Goal: Task Accomplishment & Management: Use online tool/utility

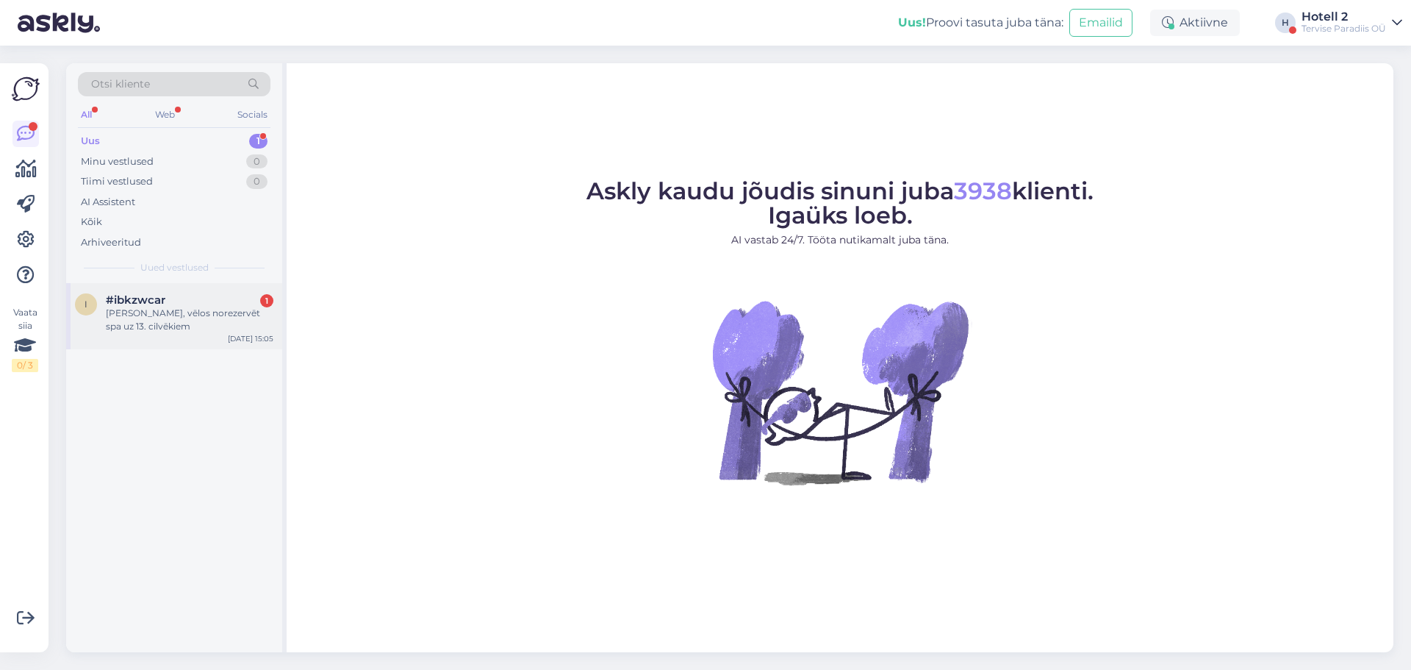
click at [160, 325] on div "[PERSON_NAME], vēlos norezervēt spa uz 13. cilvēkiem" at bounding box center [190, 320] width 168 height 26
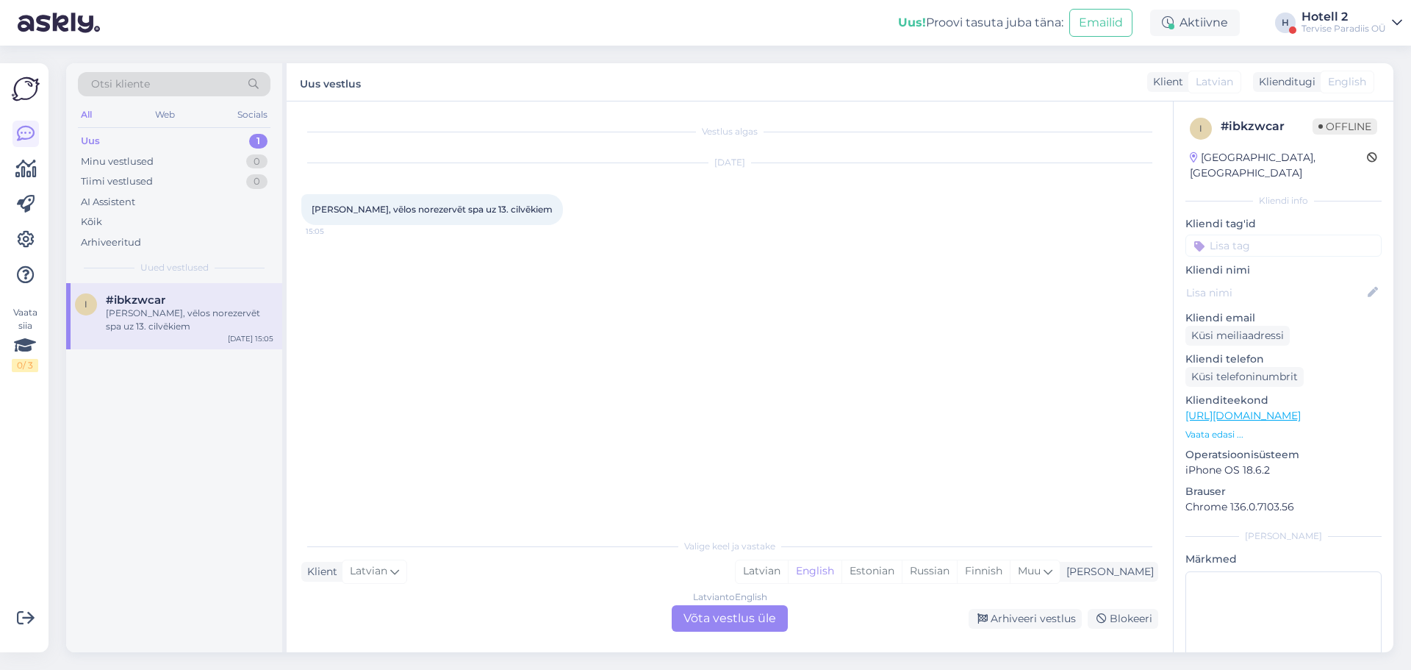
click at [709, 621] on div "Latvian to English Võta vestlus üle" at bounding box center [730, 618] width 116 height 26
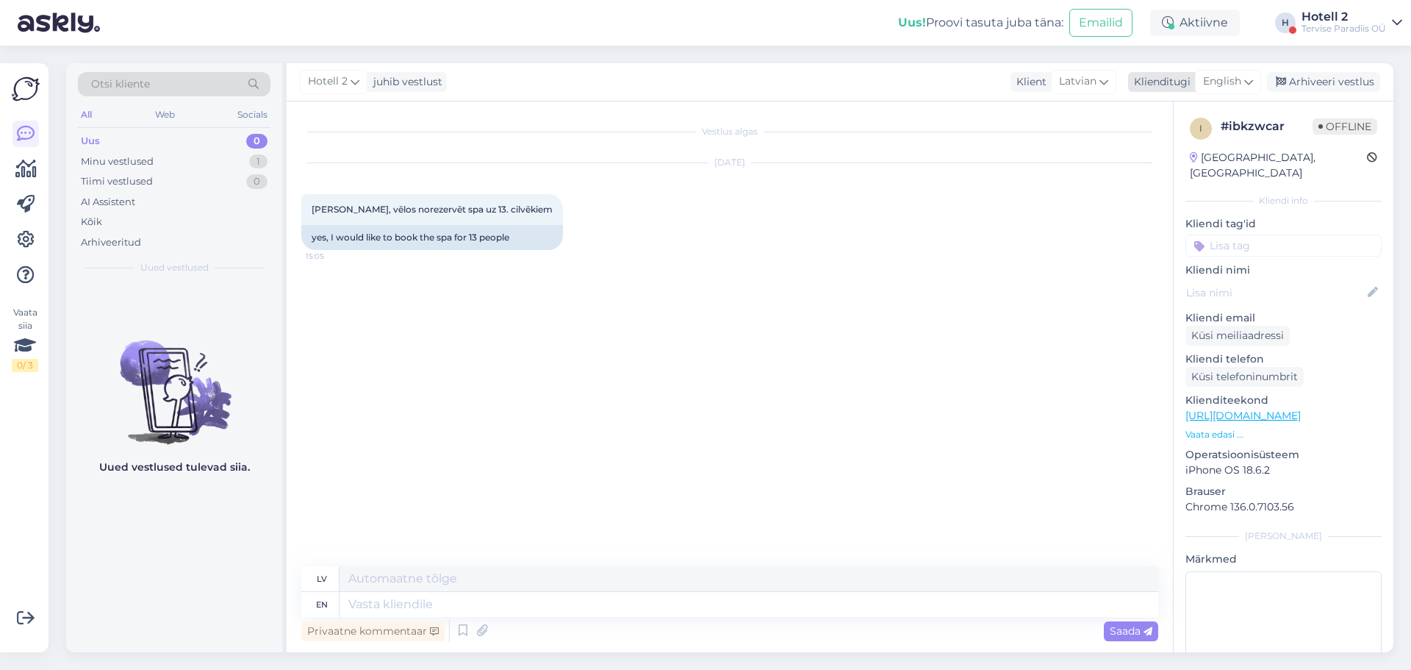
click at [1248, 78] on icon at bounding box center [1249, 82] width 9 height 16
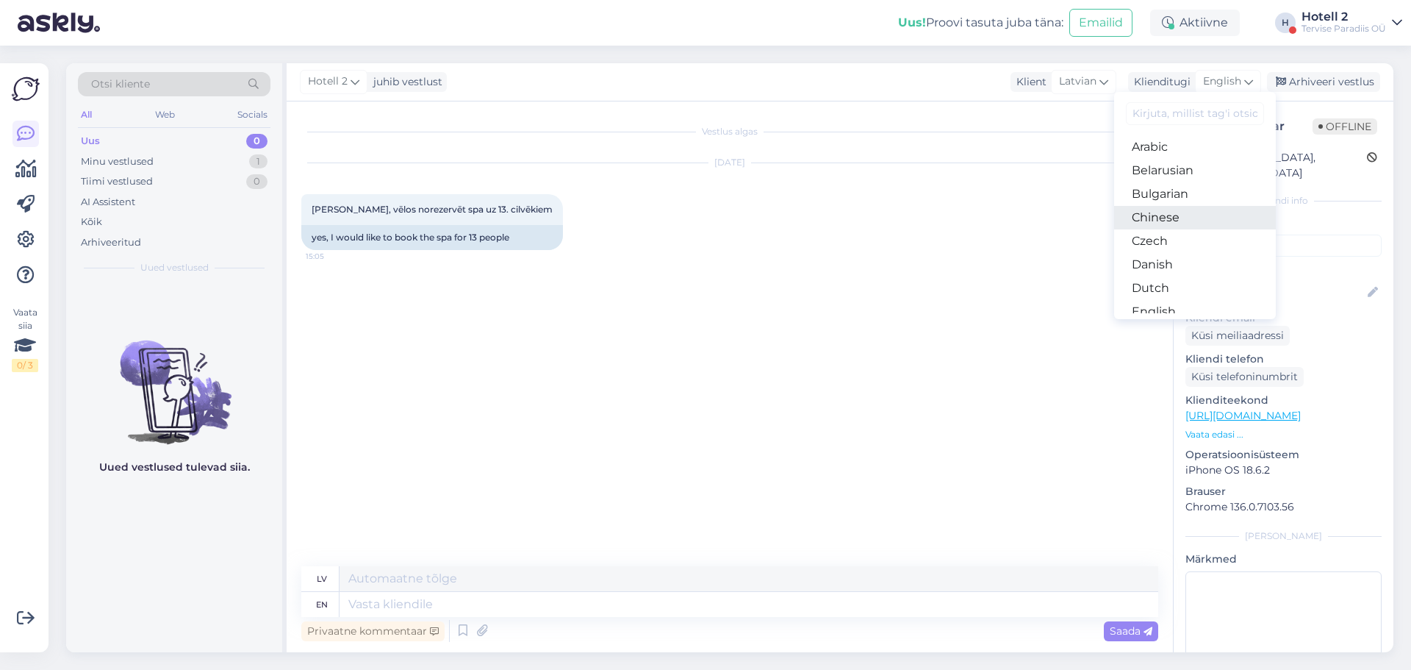
scroll to position [74, 0]
click at [1181, 265] on link "Estonian" at bounding box center [1195, 262] width 162 height 24
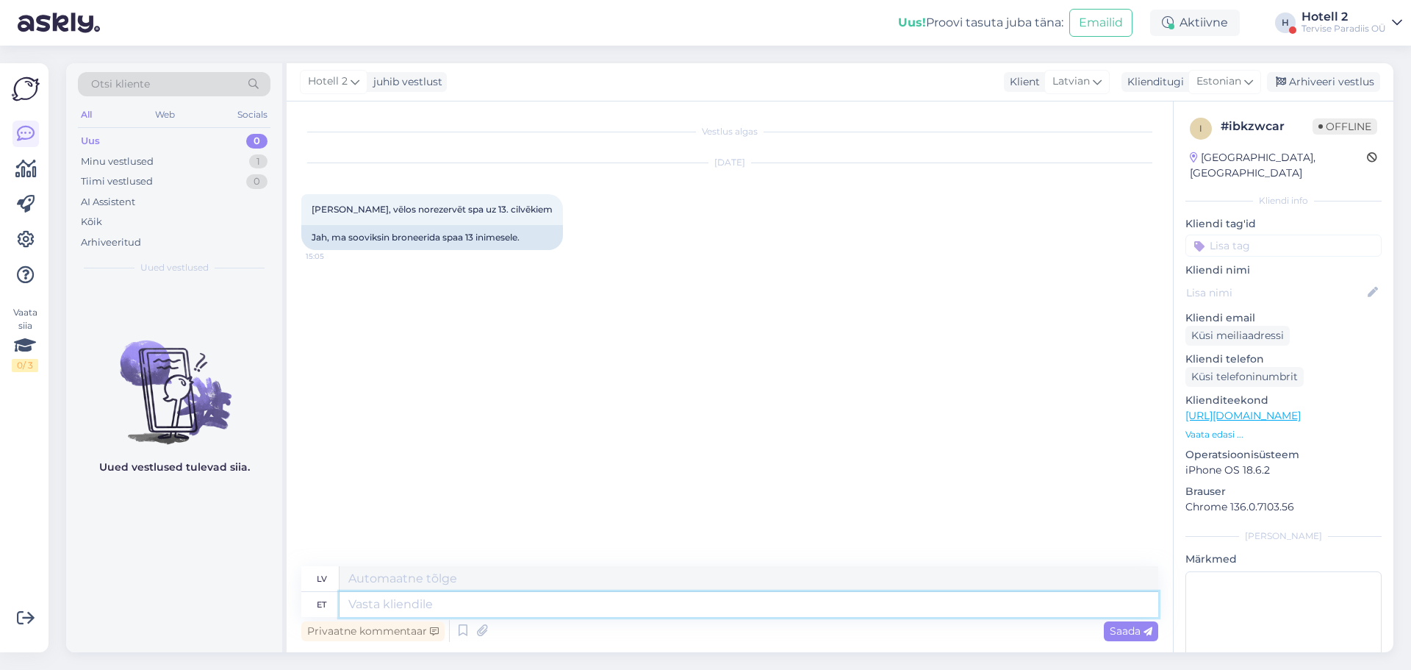
click at [409, 595] on textarea at bounding box center [749, 604] width 819 height 25
type textarea "B"
type textarea "Grupi"
type textarea "Grupa"
type textarea "Grupib"
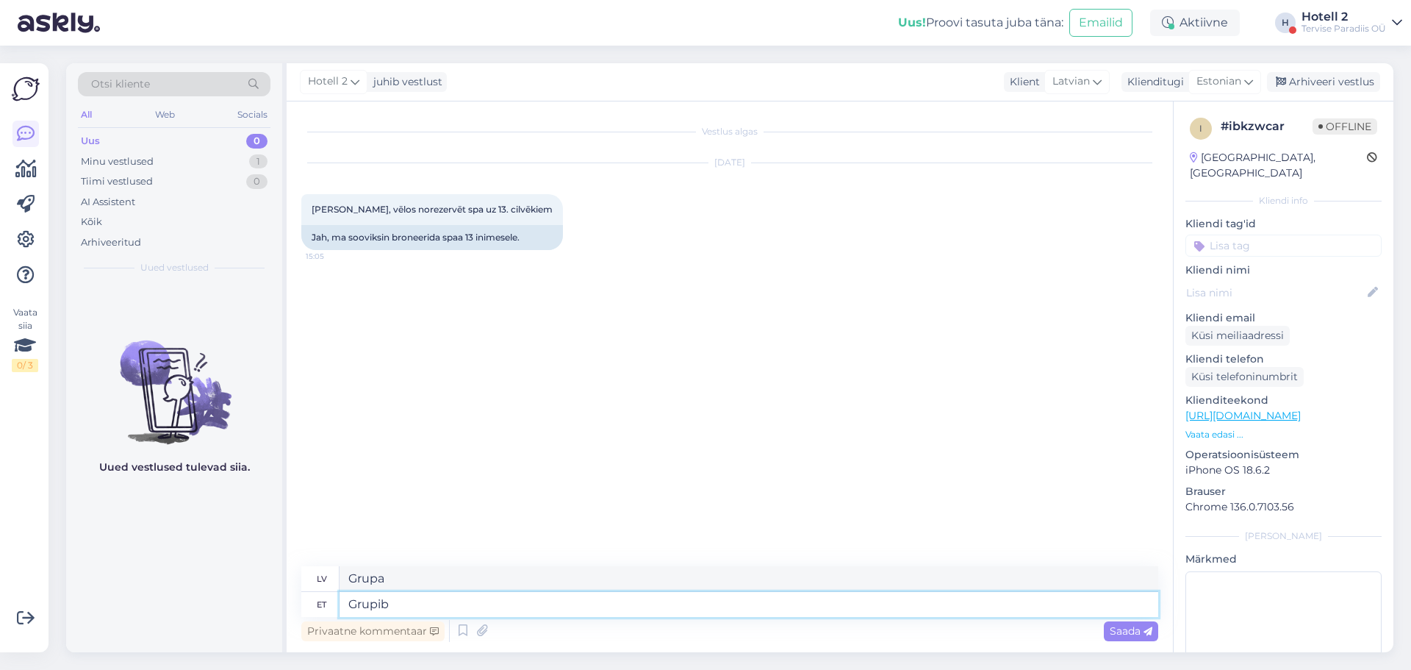
type textarea "Grupas brālis"
type textarea "Grupi"
type textarea "Grupa"
type textarea "Grupibroneeringu"
type textarea "Grupu rezervācija"
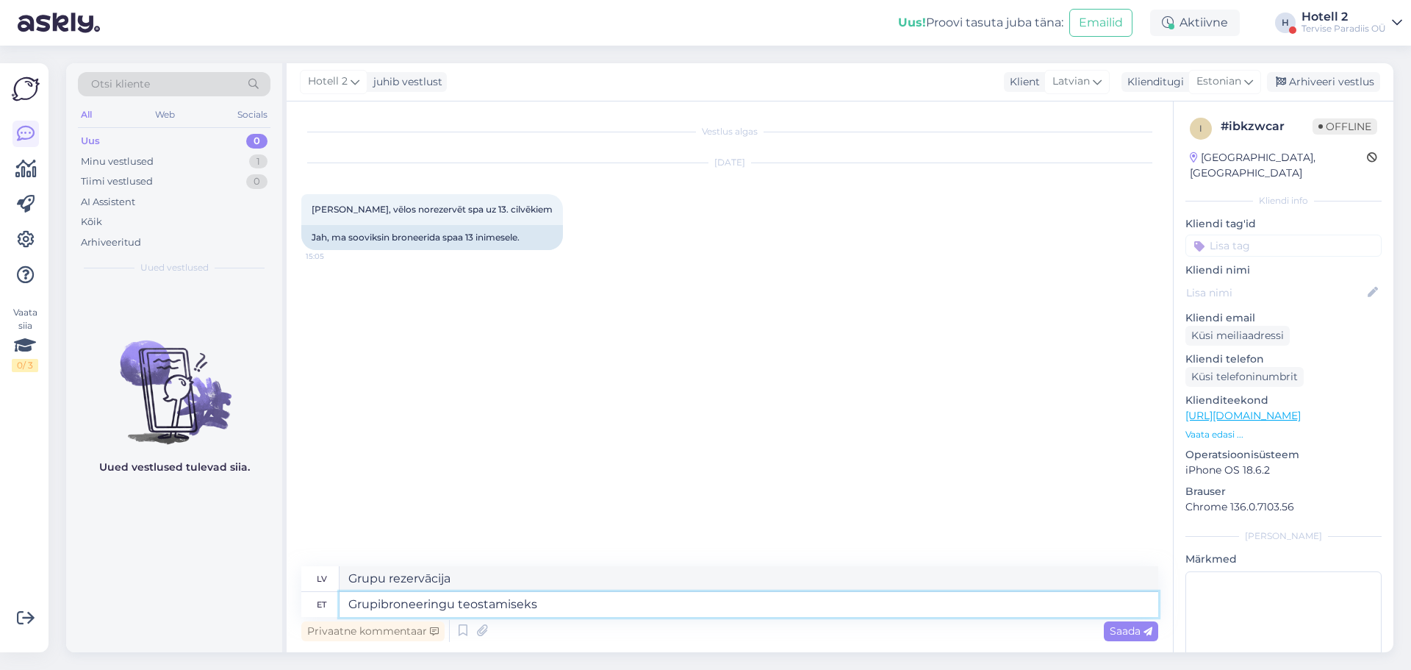
type textarea "Grupibroneeringu teostamiseks"
type textarea "Lai veiktu grupas rezervāciju"
type textarea "Grupibroneeringu teostamiseks võtke p"
type textarea "Lai veiktu grupas rezervāciju, lūdzu, sazinieties ar"
type textarea "Grupibroneeringu teostamiseks võtke palun ühendust"
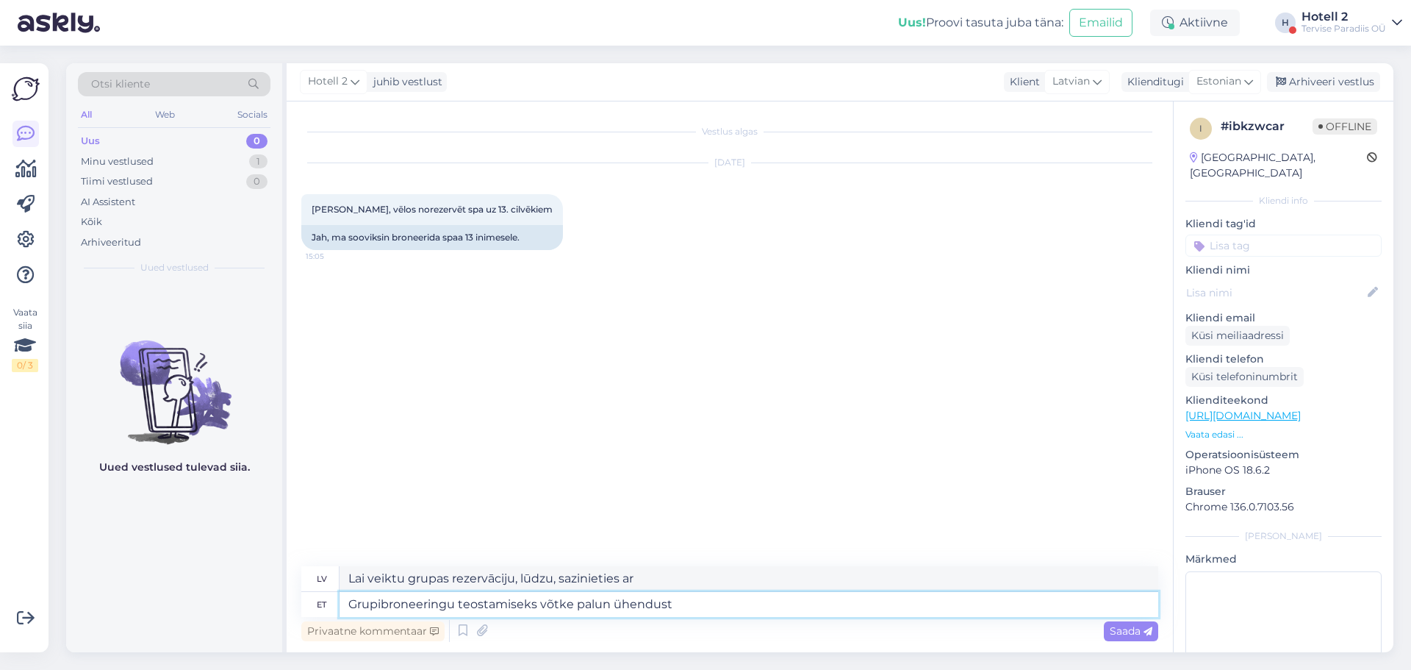
type textarea "Lai veiktu grupas rezervāciju, lūdzu, sazinieties ar mums."
type textarea "Grupibroneeringu teostamiseks võtke palun ühendust meie mü"
type textarea "Lai veiktu grupas rezervāciju, lūdzu, sazinieties ar mūsu m"
type textarea "Grupibroneeringu teostamiseks võtke palun ühendust meie müügiosakonnaga"
type textarea "Lai veiktu grupas rezervāciju, lūdzu, sazinieties ar mūsu pārdošanas nodaļu."
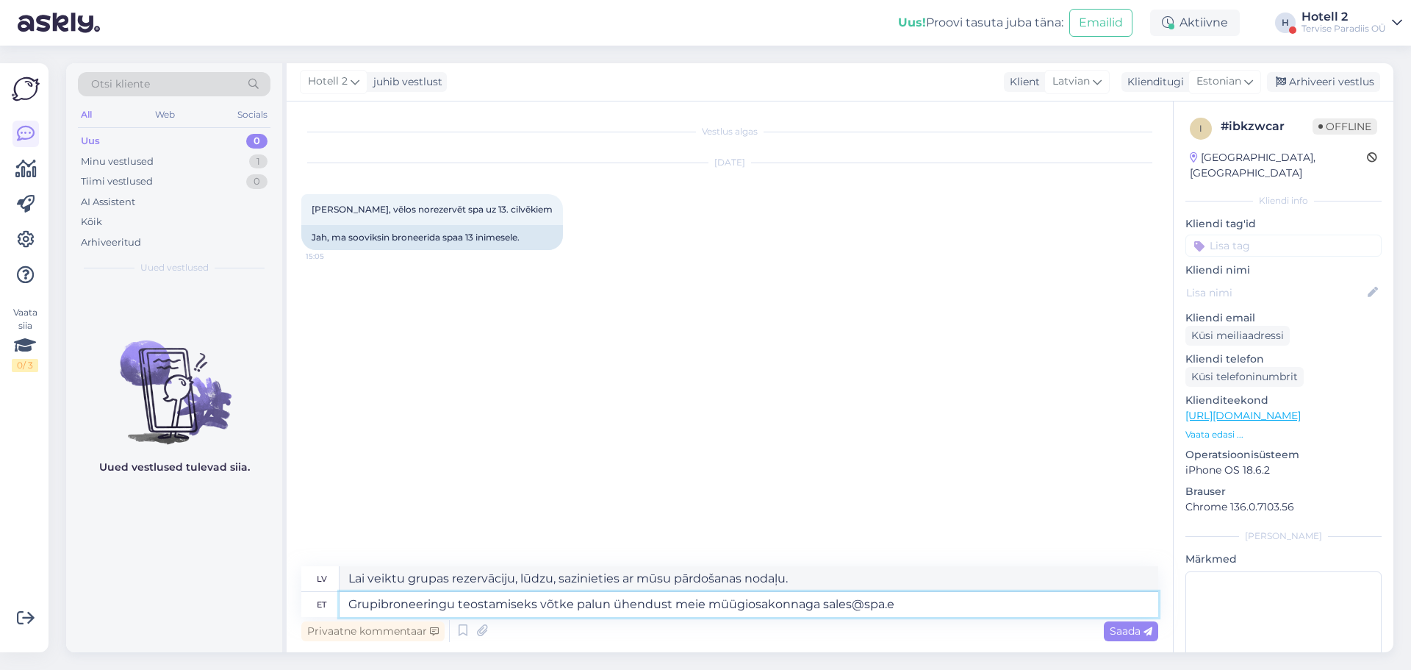
type textarea "Grupibroneeringu teostamiseks võtke palun ühendust meie müügiosakonnaga [EMAIL_…"
type textarea "Lai veiktu grupas rezervāciju, lūdzu, sazinieties ar mūsu pārdošanas nodaļu, ra…"
type textarea "Grupibroneeringu teostamiseks võtke palun ühendust meie müügiosakonnaga [EMAIL_…"
click at [1131, 629] on span "Saada" at bounding box center [1131, 630] width 43 height 13
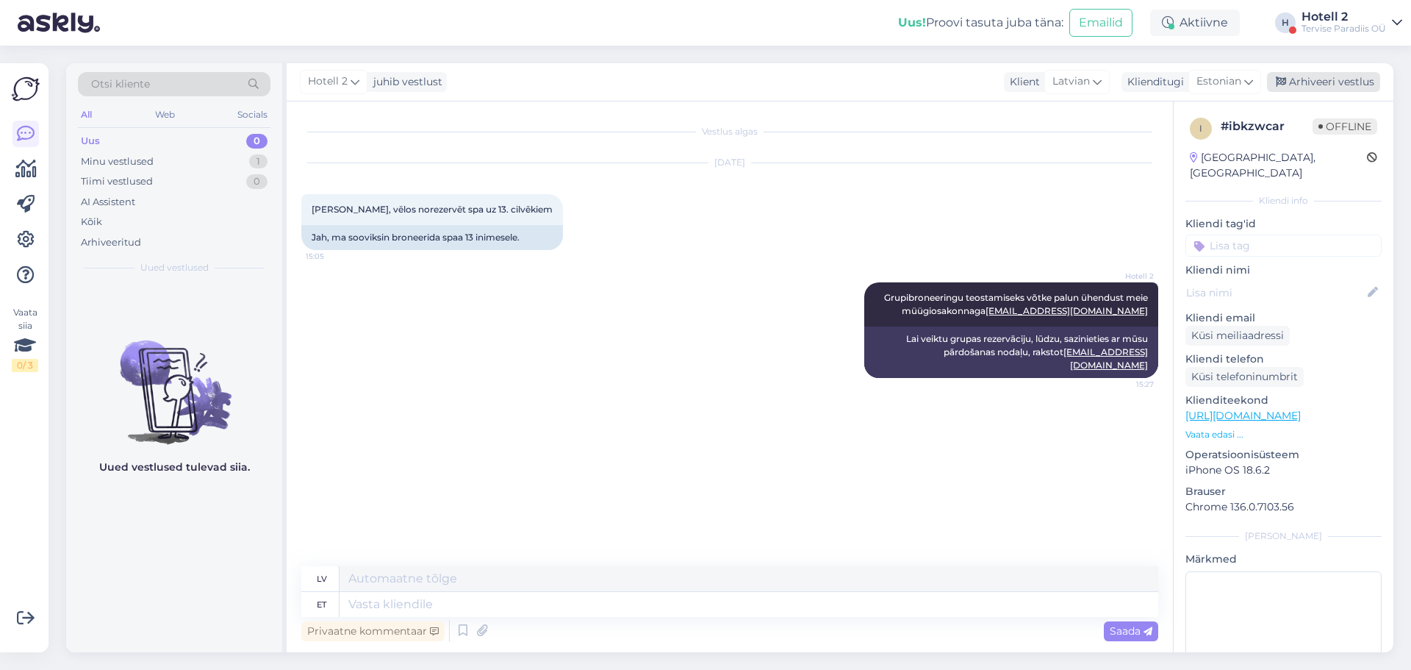
click at [1352, 82] on div "Arhiveeri vestlus" at bounding box center [1323, 82] width 113 height 20
